Goal: Information Seeking & Learning: Learn about a topic

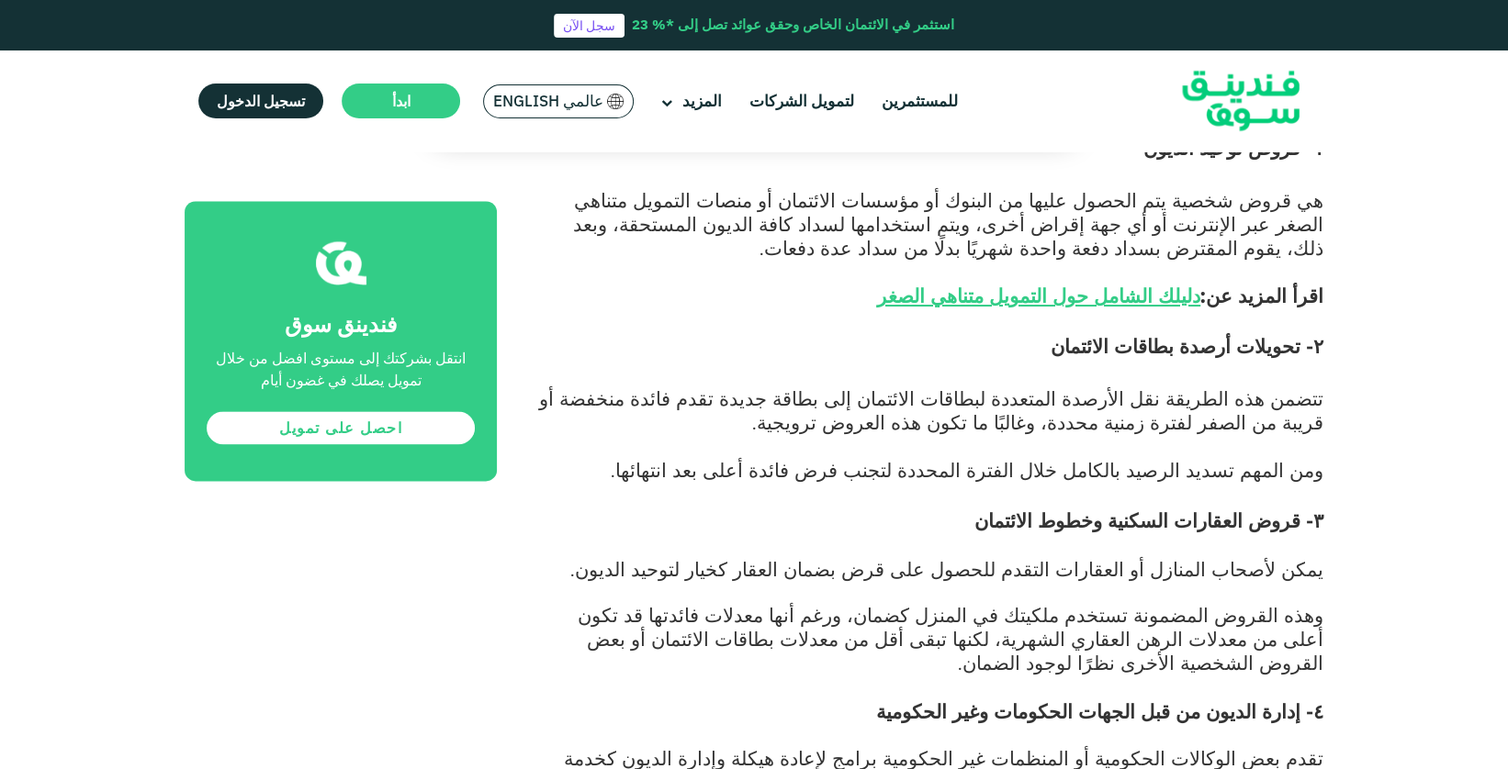
scroll to position [1576, 0]
drag, startPoint x: 1298, startPoint y: 335, endPoint x: 1100, endPoint y: 325, distance: 198.6
click at [1100, 333] on span "۲- تحويلات أرصدة بطاقات الائتمان" at bounding box center [1186, 345] width 273 height 24
copy span "تحويلات أرصدة بطاقات الائتمان"
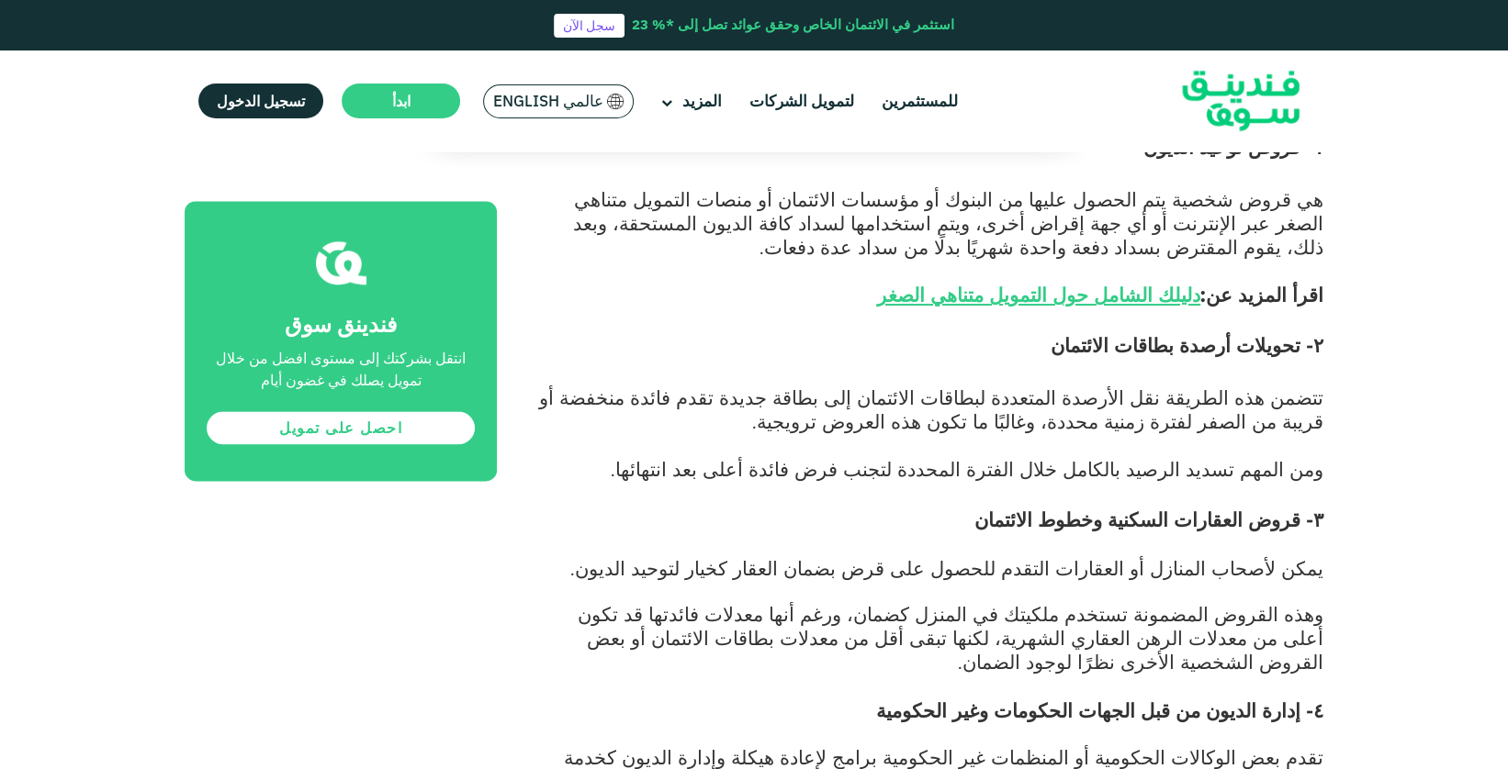
click at [1004, 407] on p "تتضمن هذه الطريقة نقل الأرصدة المتعددة لبطاقات الائتمان إلى بطاقة جديدة تقدم فا…" at bounding box center [930, 423] width 785 height 72
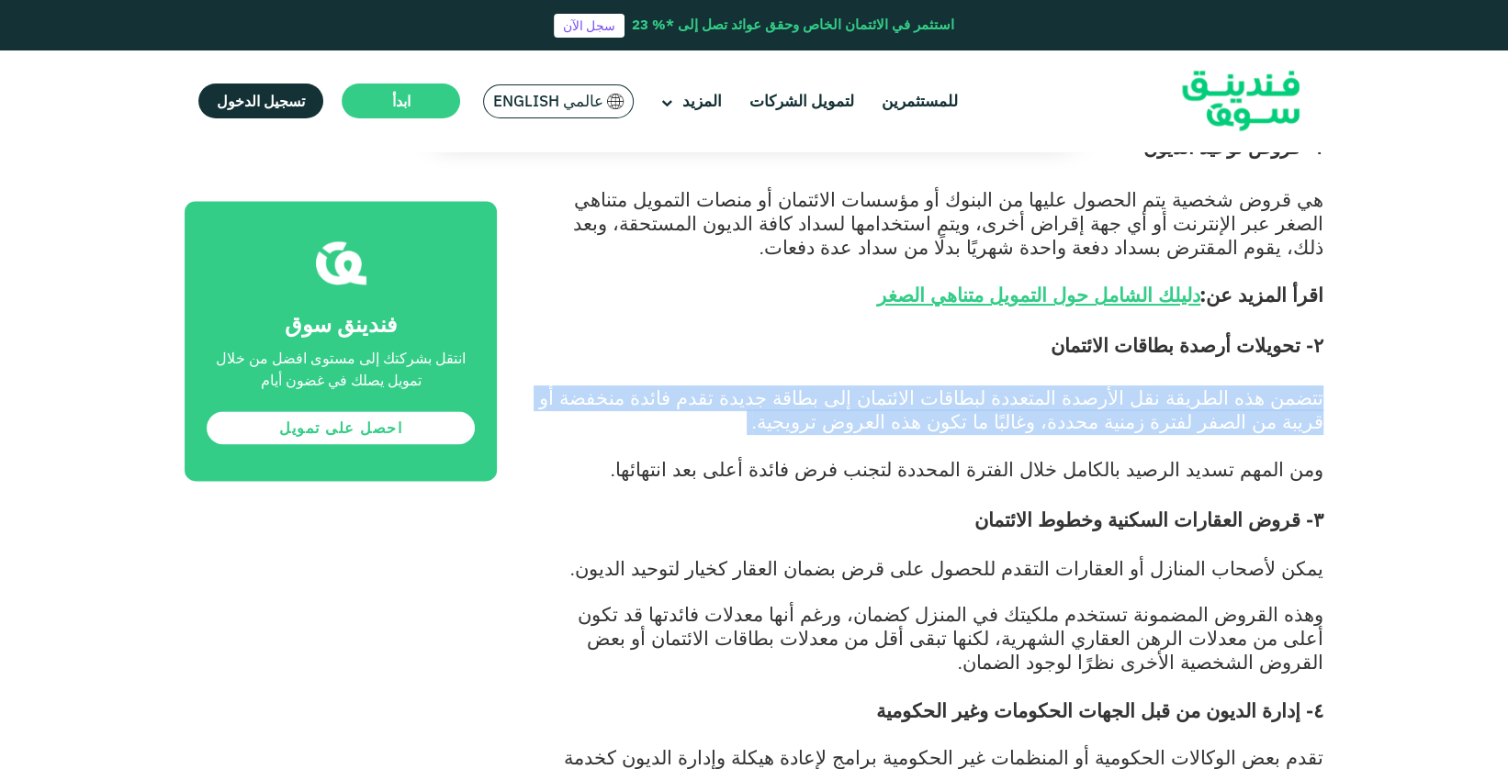
click at [1004, 407] on p "تتضمن هذه الطريقة نقل الأرصدة المتعددة لبطاقات الائتمان إلى بطاقة جديدة تقدم فا…" at bounding box center [930, 423] width 785 height 72
copy span "تتضمن هذه الطريقة نقل الأرصدة المتعددة لبطاقات الائتمان إلى بطاقة جديدة تقدم فا…"
click at [1004, 407] on p "تتضمن هذه الطريقة نقل الأرصدة المتعددة لبطاقات الائتمان إلى بطاقة جديدة تقدم فا…" at bounding box center [930, 423] width 785 height 72
copy span "تتضمن هذه الطريقة نقل الأرصدة المتعددة لبطاقات الائتمان إلى بطاقة جديدة تقدم فا…"
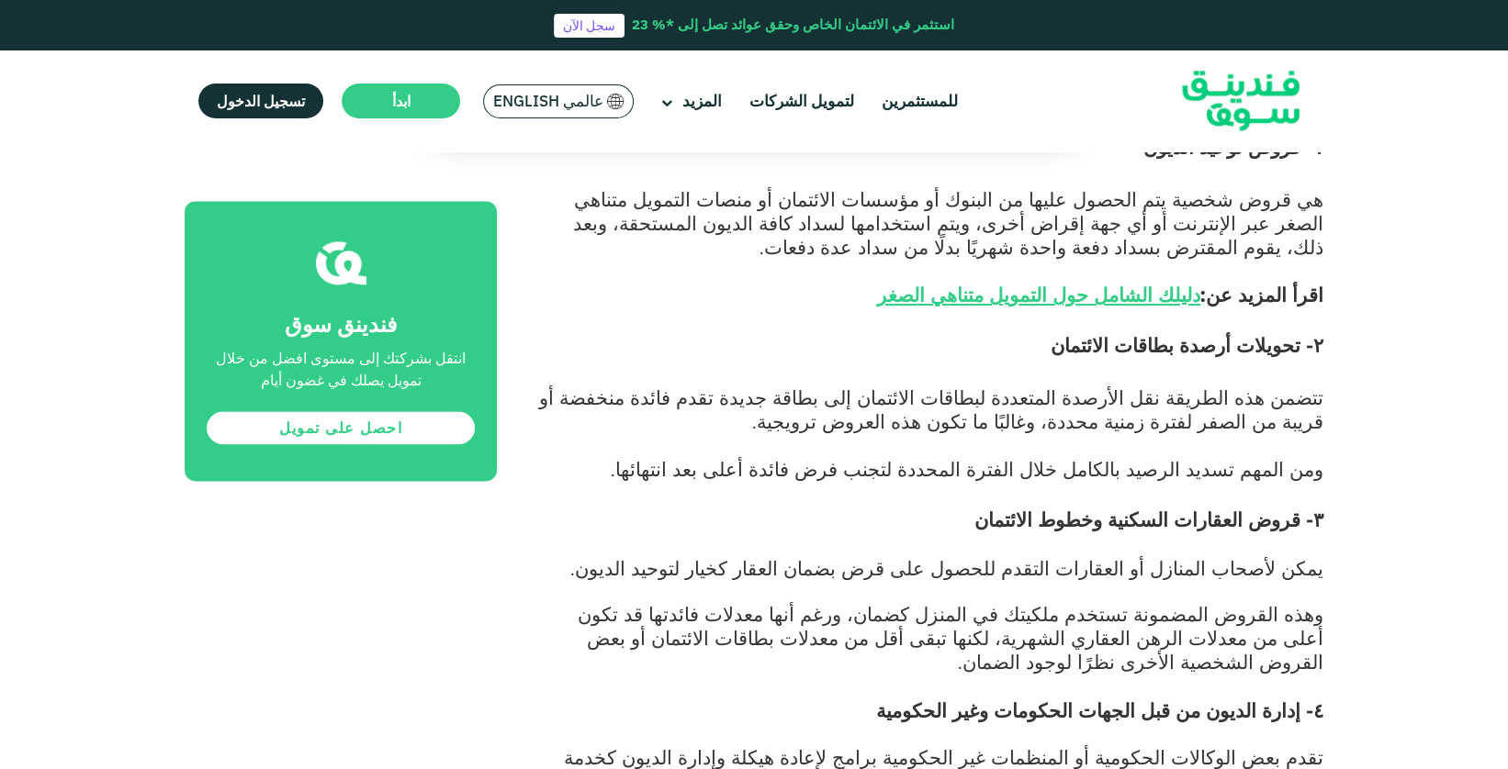
click at [865, 189] on span "هي قروض شخصية يتم الحصول عليها من البنوك أو مؤسسات الائتمان أو منصات التمويل مت…" at bounding box center [948, 246] width 750 height 119
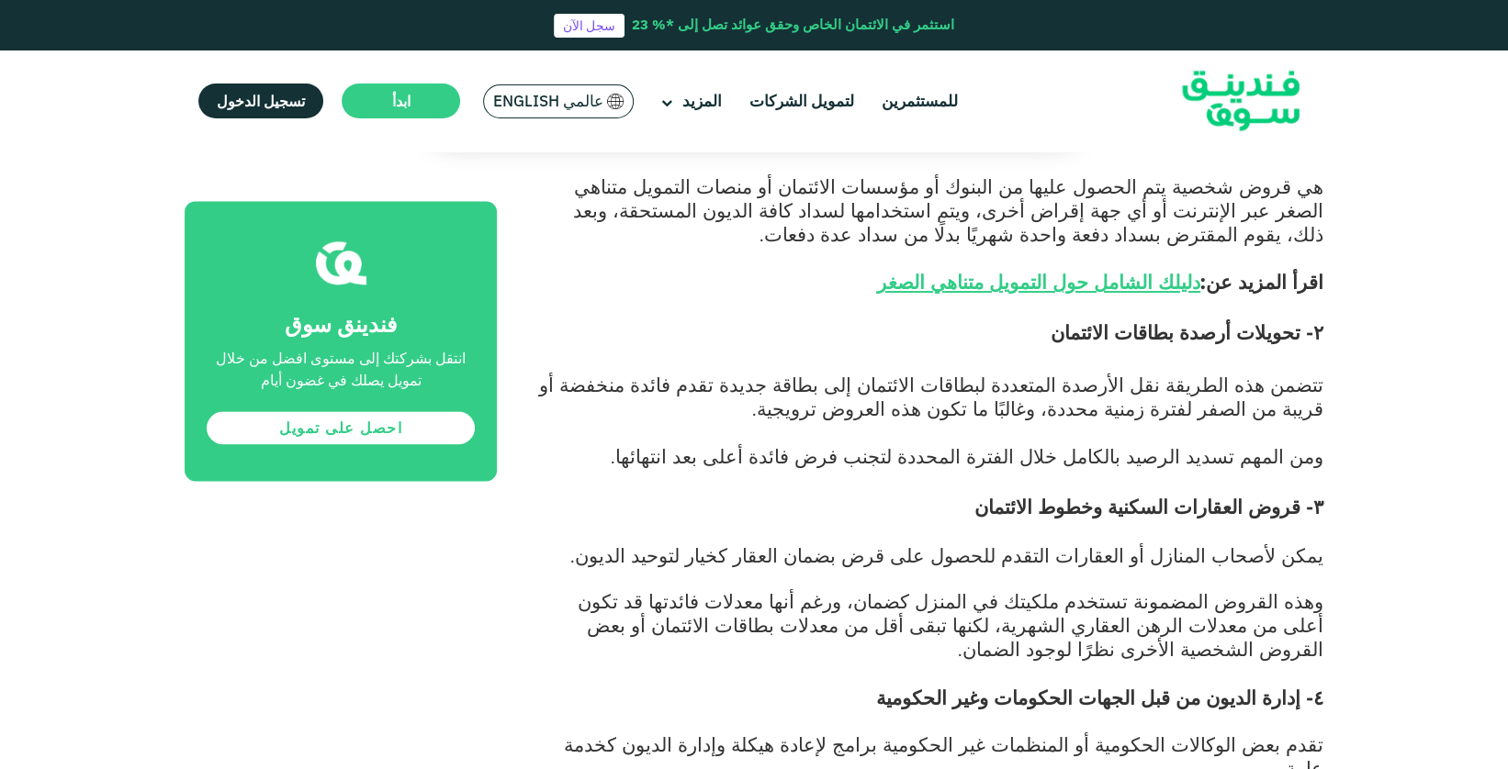
scroll to position [1601, 0]
